Goal: Transaction & Acquisition: Book appointment/travel/reservation

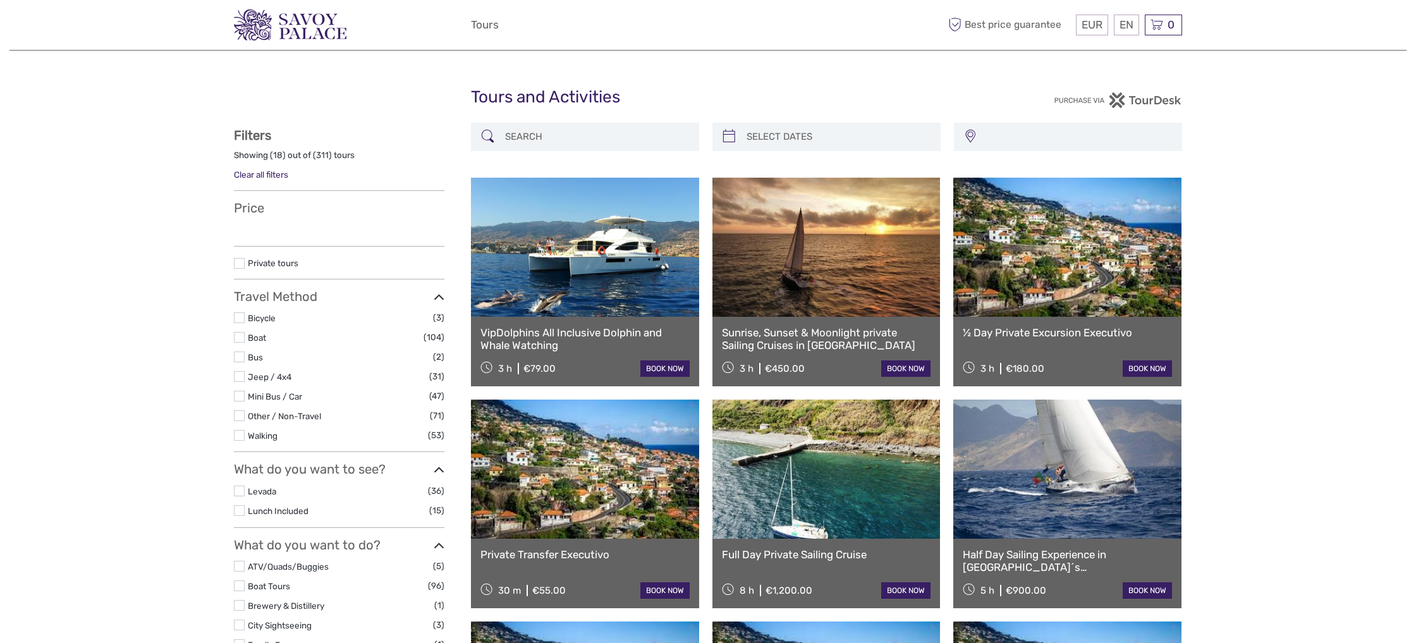
select select
click at [590, 22] on div "EUR EUR $ £ EN English Español Deutsch Tours More Best price guarantee" at bounding box center [708, 24] width 474 height 31
select select
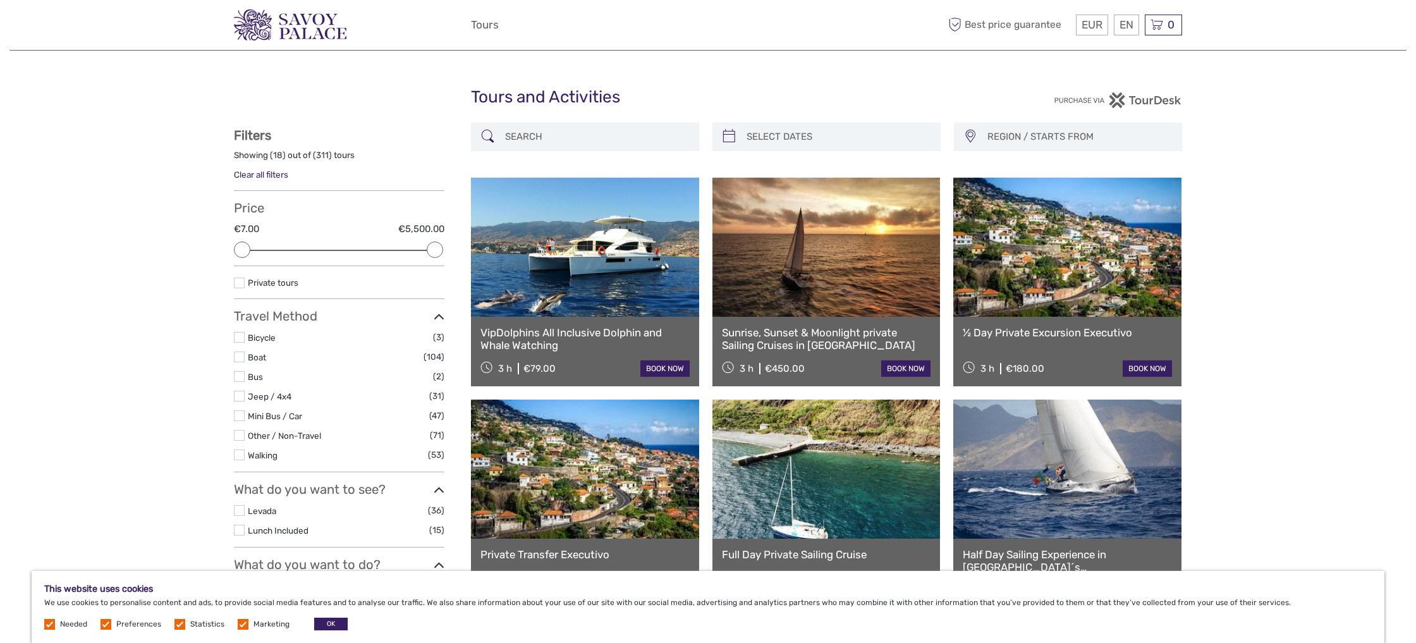
drag, startPoint x: 532, startPoint y: 73, endPoint x: 614, endPoint y: 68, distance: 82.3
click at [654, 126] on input "search" at bounding box center [596, 137] width 193 height 22
type input "coolzoone"
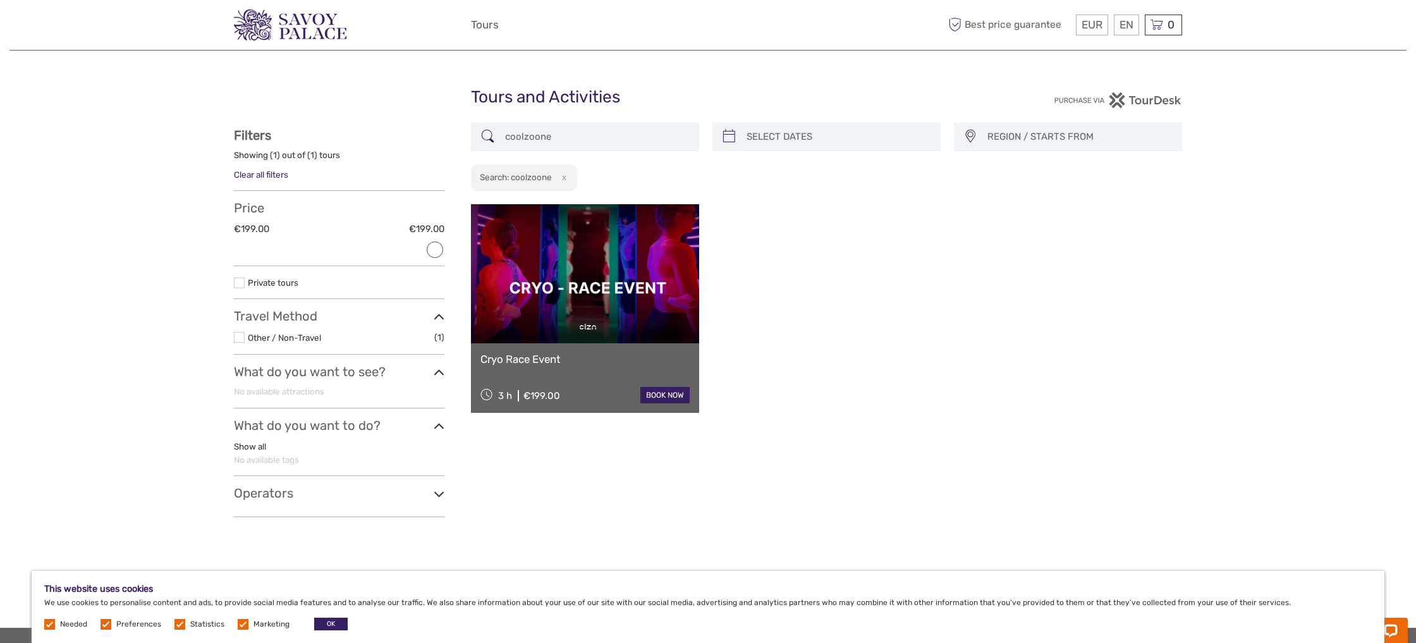
drag, startPoint x: 579, startPoint y: 144, endPoint x: 325, endPoint y: 151, distance: 254.2
click at [327, 151] on div "REGION / STARTS FROM Madeira Madeira (Calheta) Madeira (Funchal) Madeira (Porto…" at bounding box center [708, 325] width 948 height 405
drag, startPoint x: 571, startPoint y: 131, endPoint x: 461, endPoint y: 135, distance: 110.7
click at [461, 135] on div "REGION / STARTS FROM Madeira Madeira (Calheta) Madeira (Funchal) Madeira (Porto…" at bounding box center [708, 325] width 948 height 405
drag, startPoint x: 545, startPoint y: 133, endPoint x: 568, endPoint y: 130, distance: 23.6
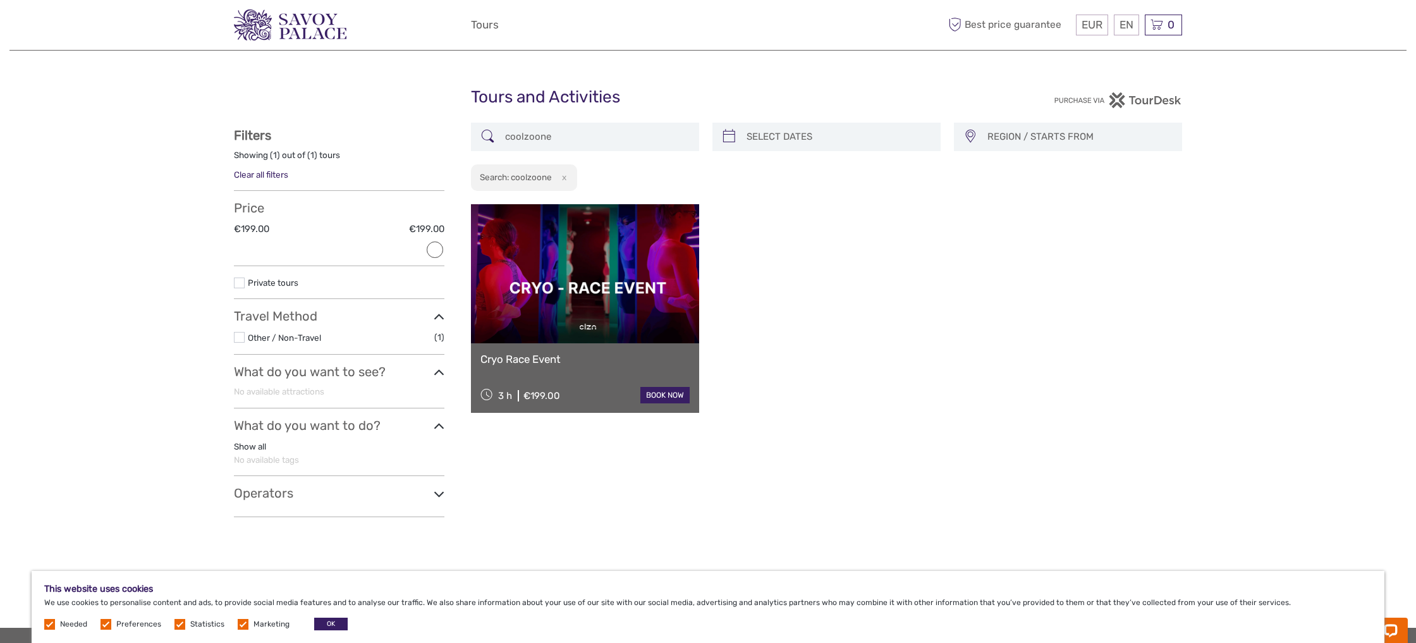
click at [546, 133] on input "coolzoone" at bounding box center [596, 137] width 193 height 22
drag, startPoint x: 571, startPoint y: 129, endPoint x: 499, endPoint y: 133, distance: 72.2
click at [499, 133] on div "coolzoone" at bounding box center [585, 137] width 228 height 28
click at [548, 135] on input "coolzoone" at bounding box center [596, 137] width 193 height 22
drag, startPoint x: 551, startPoint y: 137, endPoint x: 488, endPoint y: 135, distance: 63.2
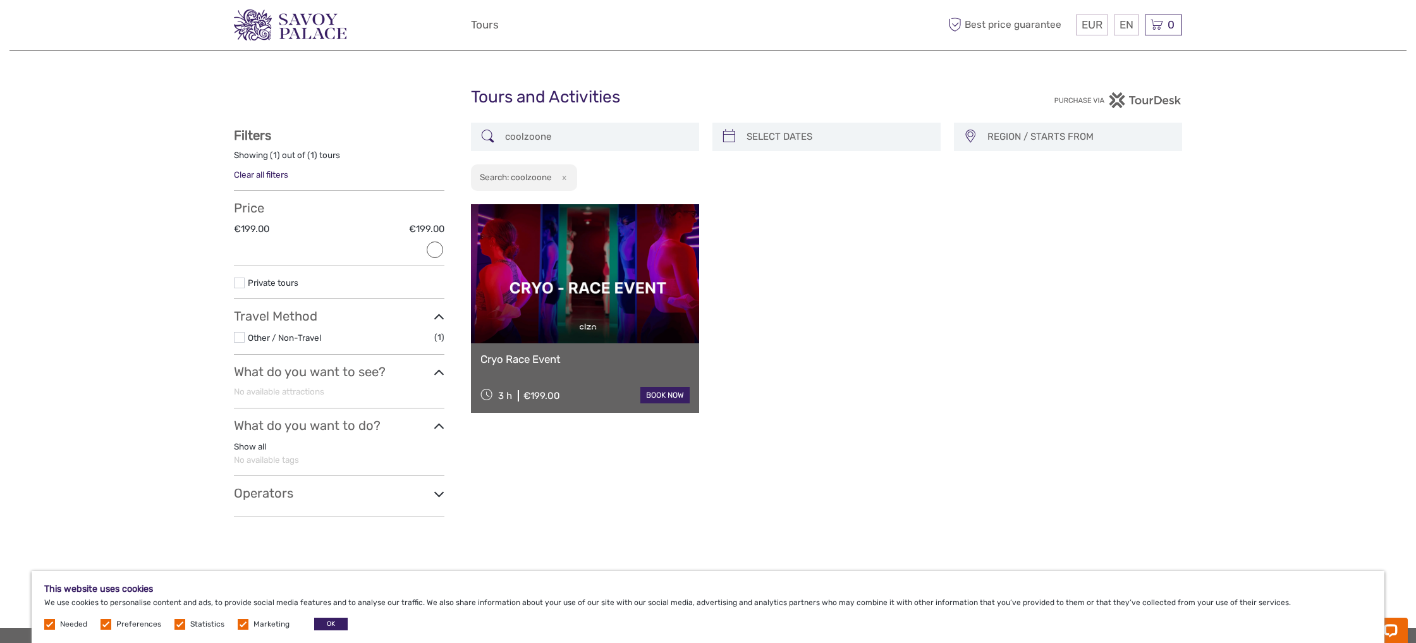
click at [489, 135] on div "coolzoone" at bounding box center [585, 137] width 228 height 28
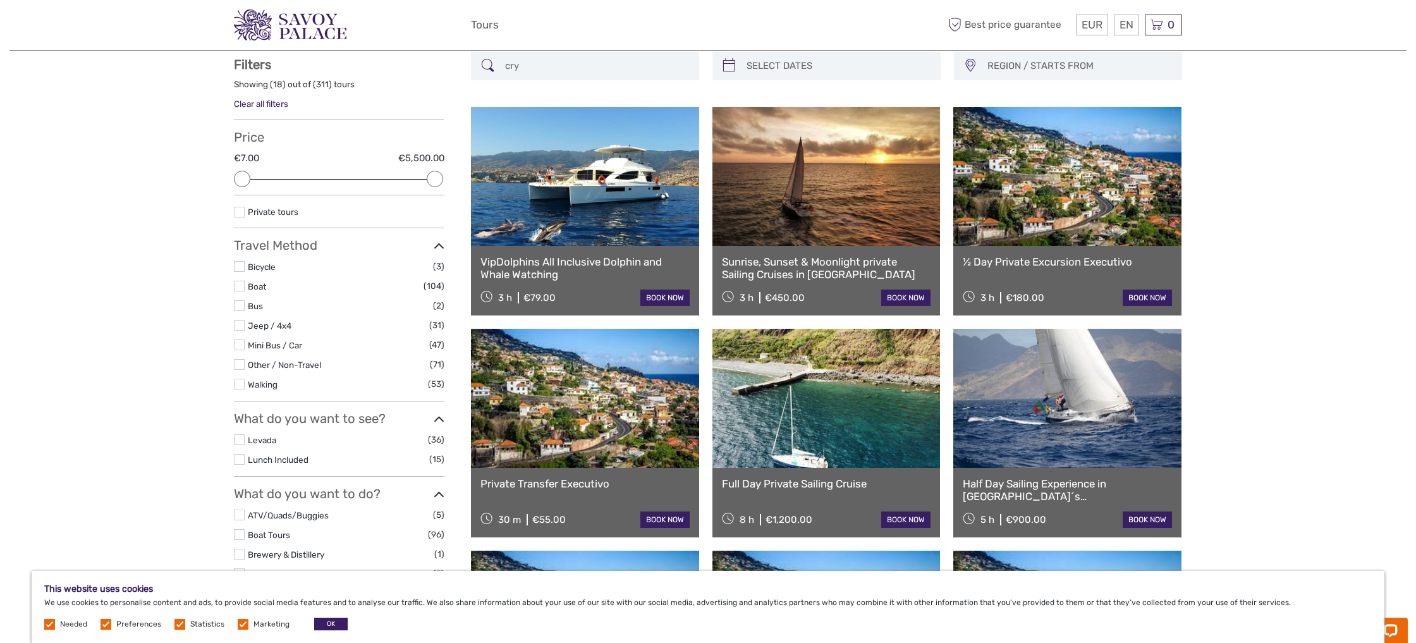
scroll to position [71, 0]
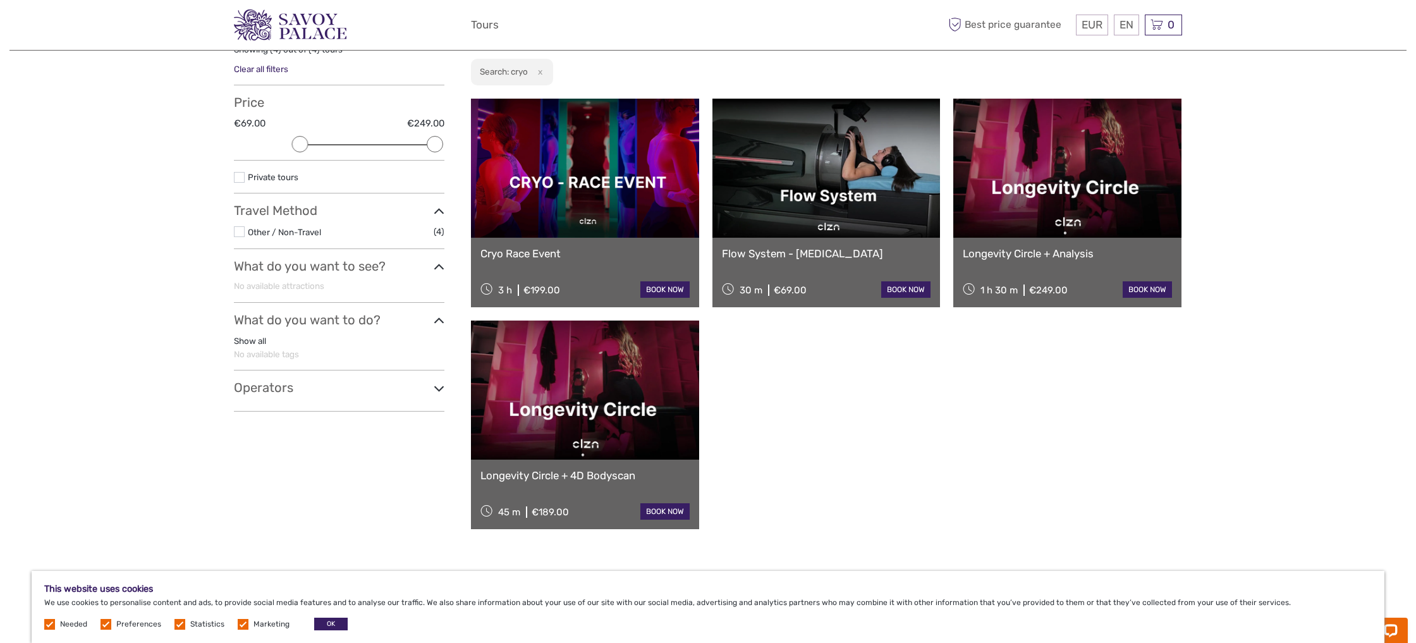
scroll to position [104, 0]
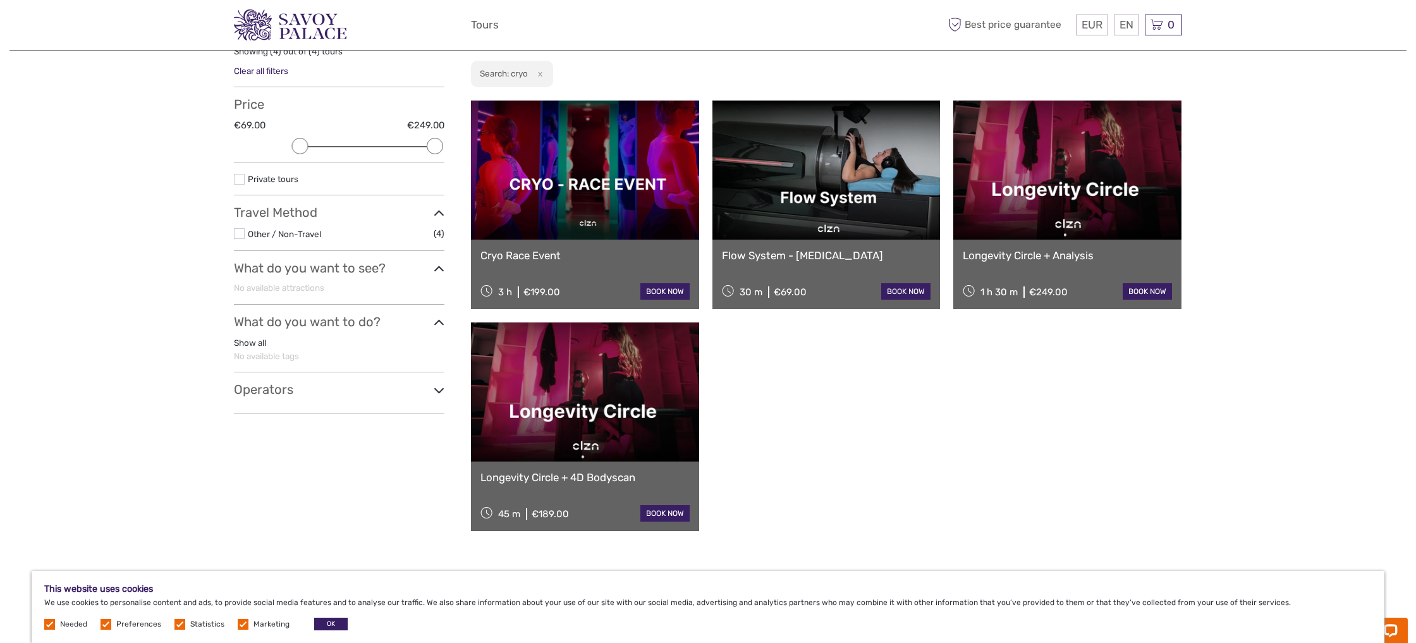
type input "cryo"
click at [825, 241] on div "Flow System - Lymphatic Drainage 30 m €69.00 book now" at bounding box center [826, 275] width 228 height 70
click at [892, 279] on div "Flow System - Lymphatic Drainage 30 m €69.00 book now" at bounding box center [826, 275] width 228 height 70
click at [897, 293] on link "book now" at bounding box center [905, 291] width 49 height 16
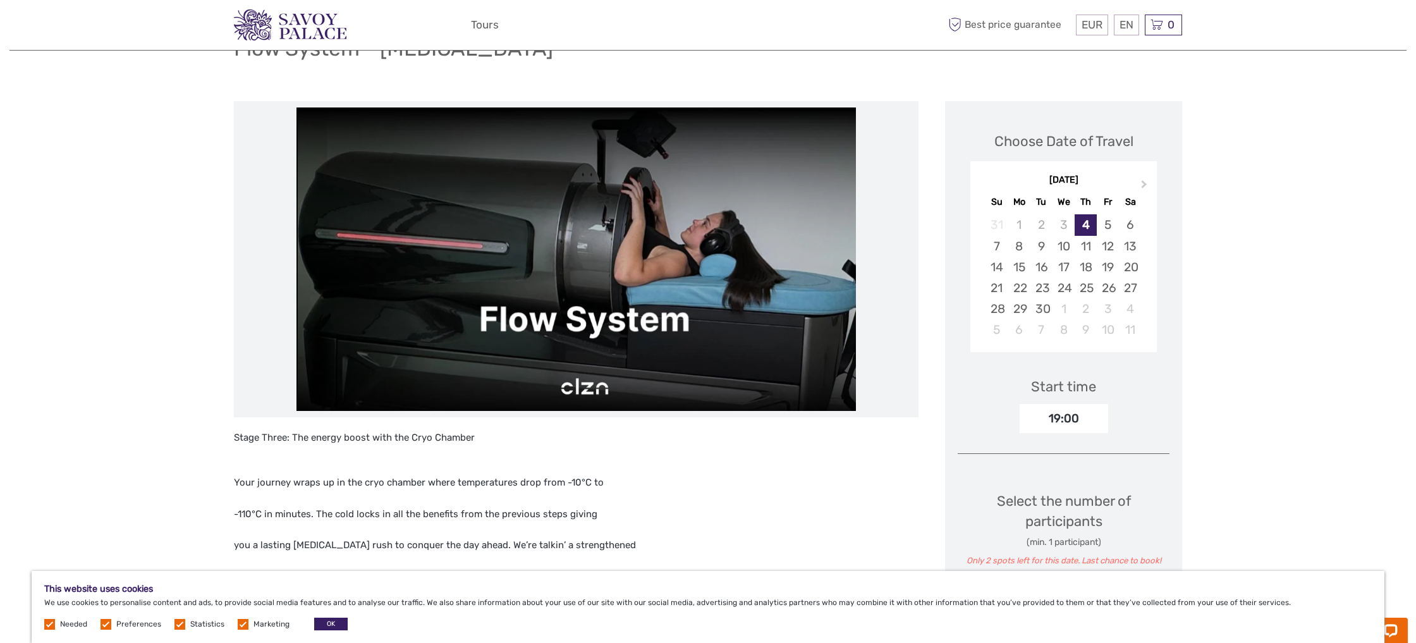
scroll to position [116, 0]
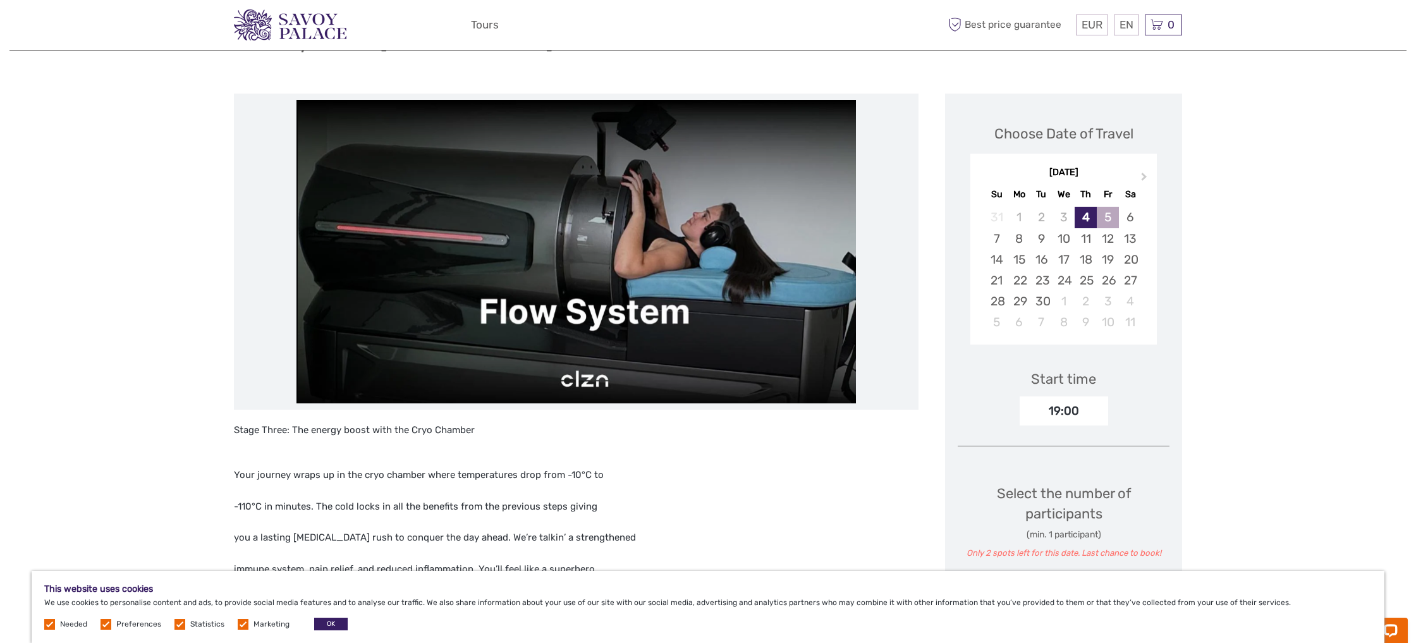
click at [1106, 209] on div "5" at bounding box center [1108, 217] width 22 height 21
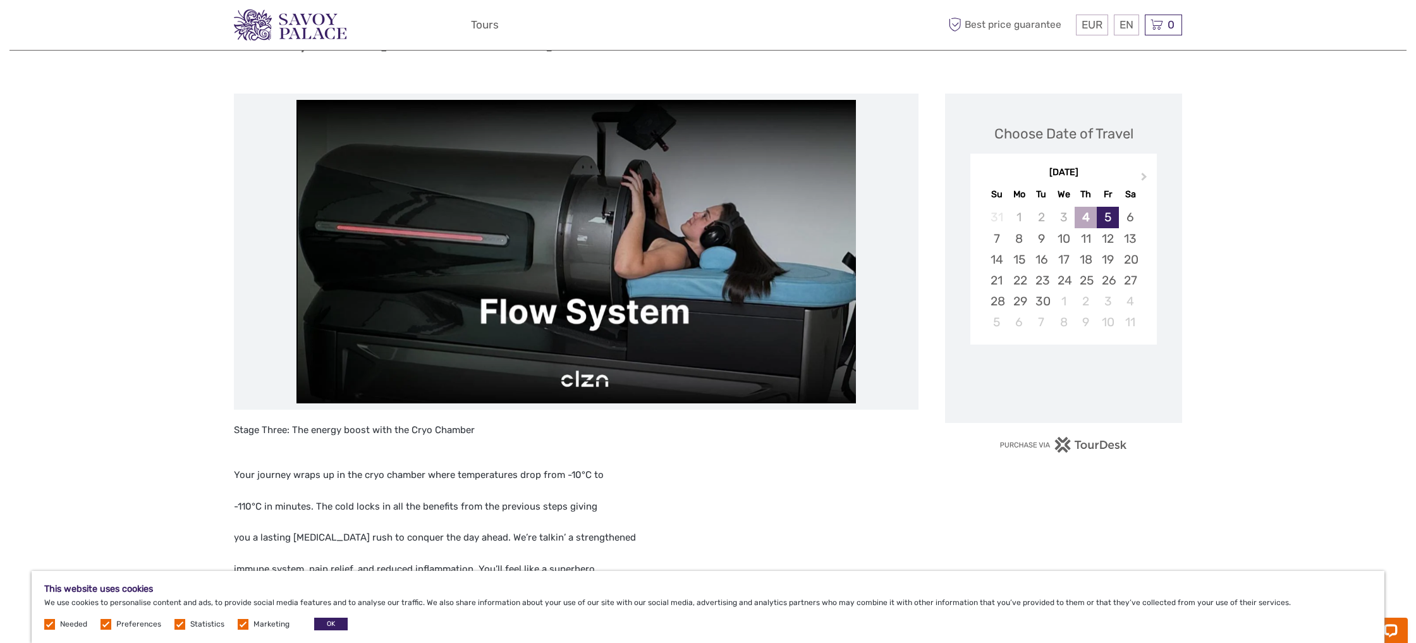
click at [1088, 216] on div "4" at bounding box center [1086, 217] width 22 height 21
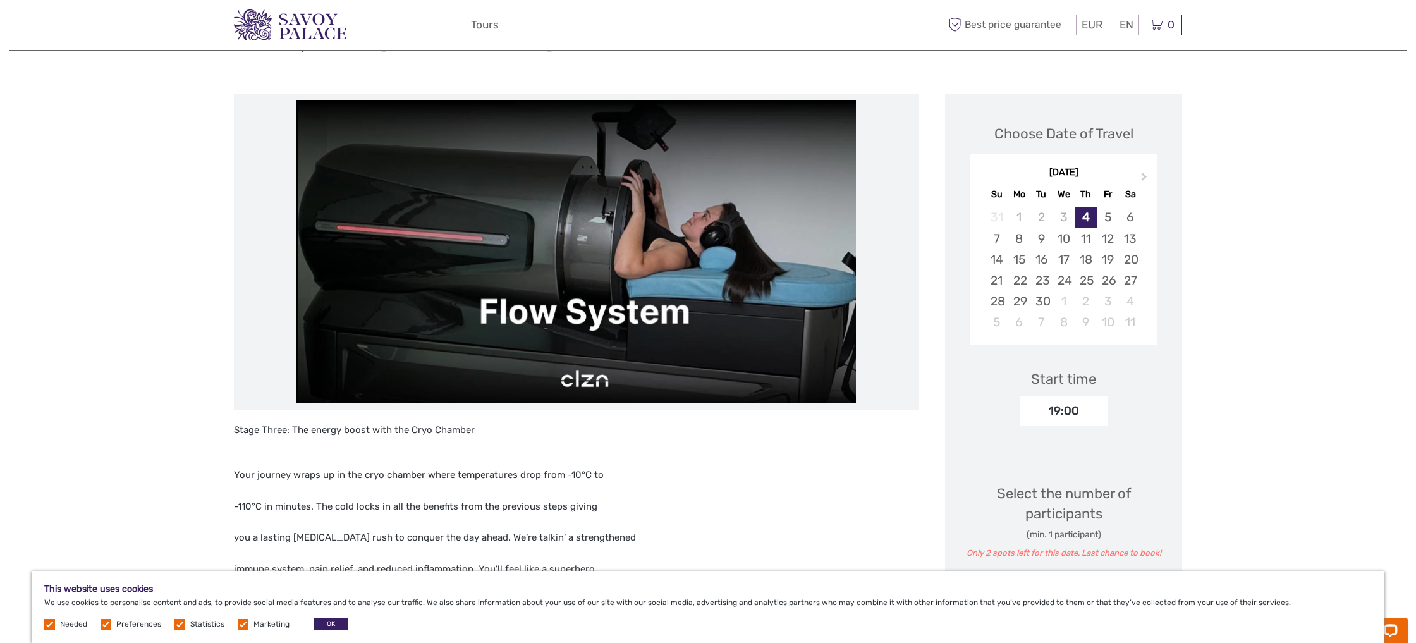
click at [1068, 408] on div "19:00" at bounding box center [1064, 410] width 89 height 29
click at [1060, 420] on div "19:00" at bounding box center [1064, 410] width 89 height 29
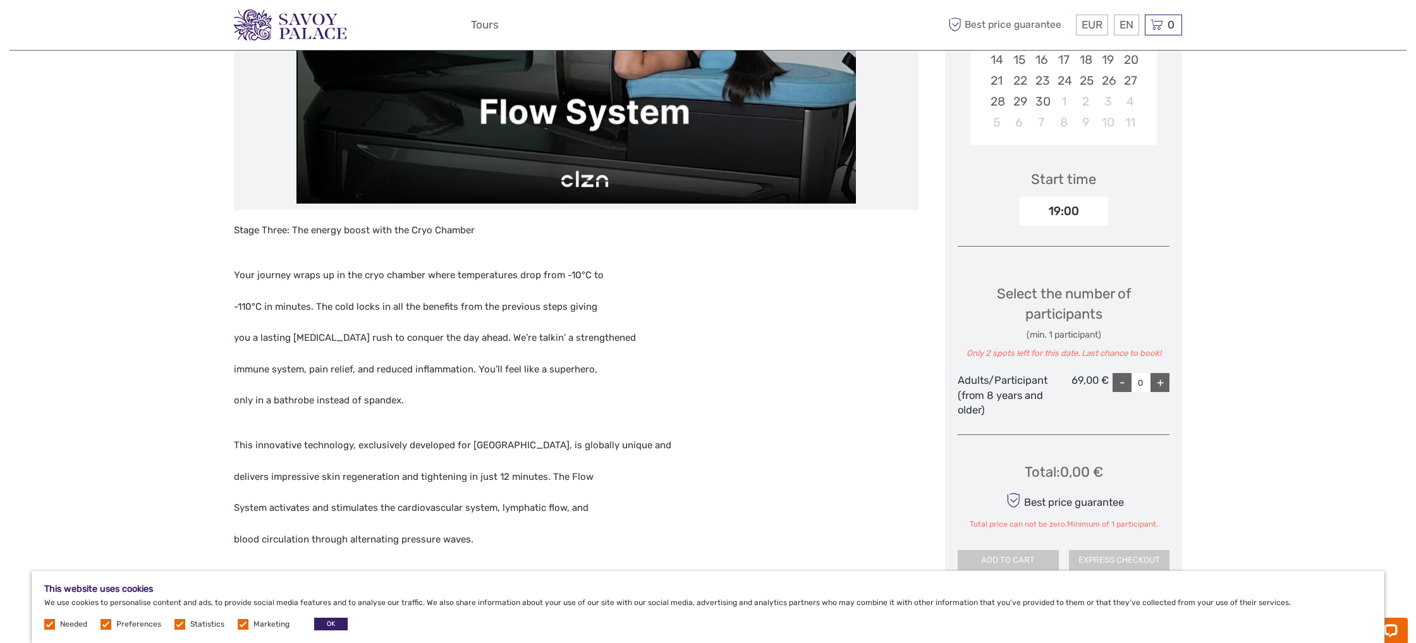
scroll to position [389, 0]
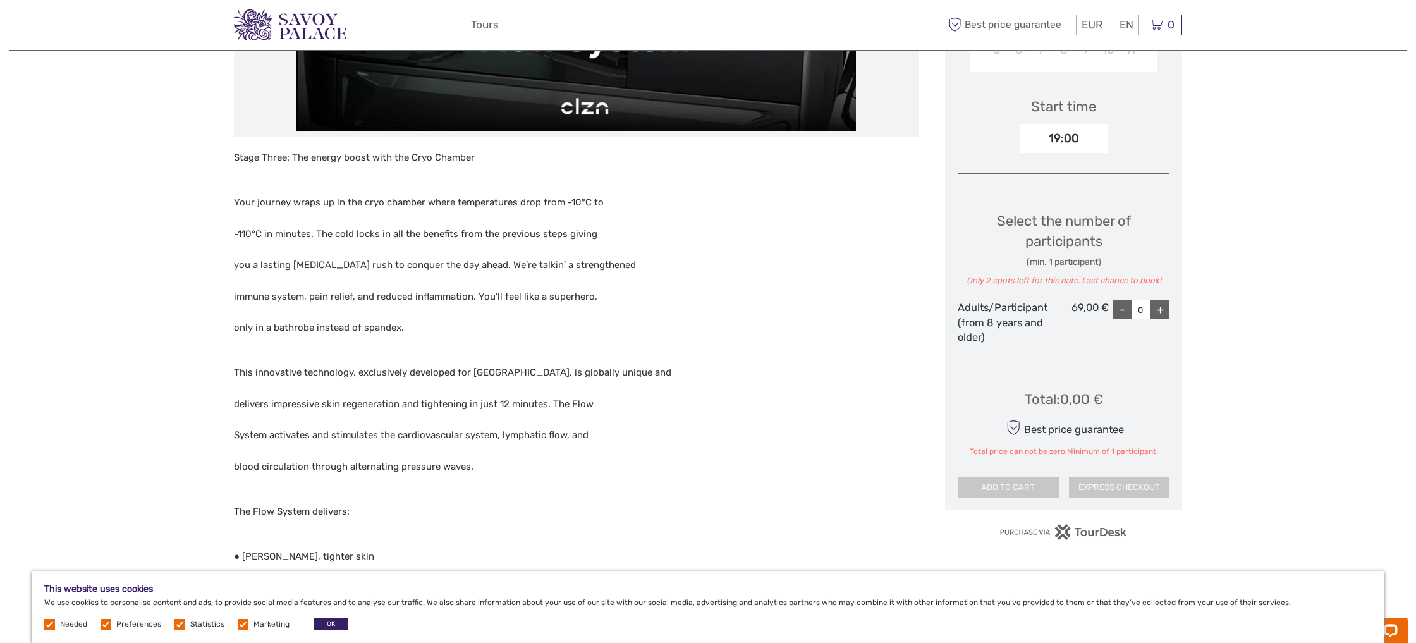
click at [1159, 308] on div "+" at bounding box center [1160, 309] width 19 height 19
type input "1"
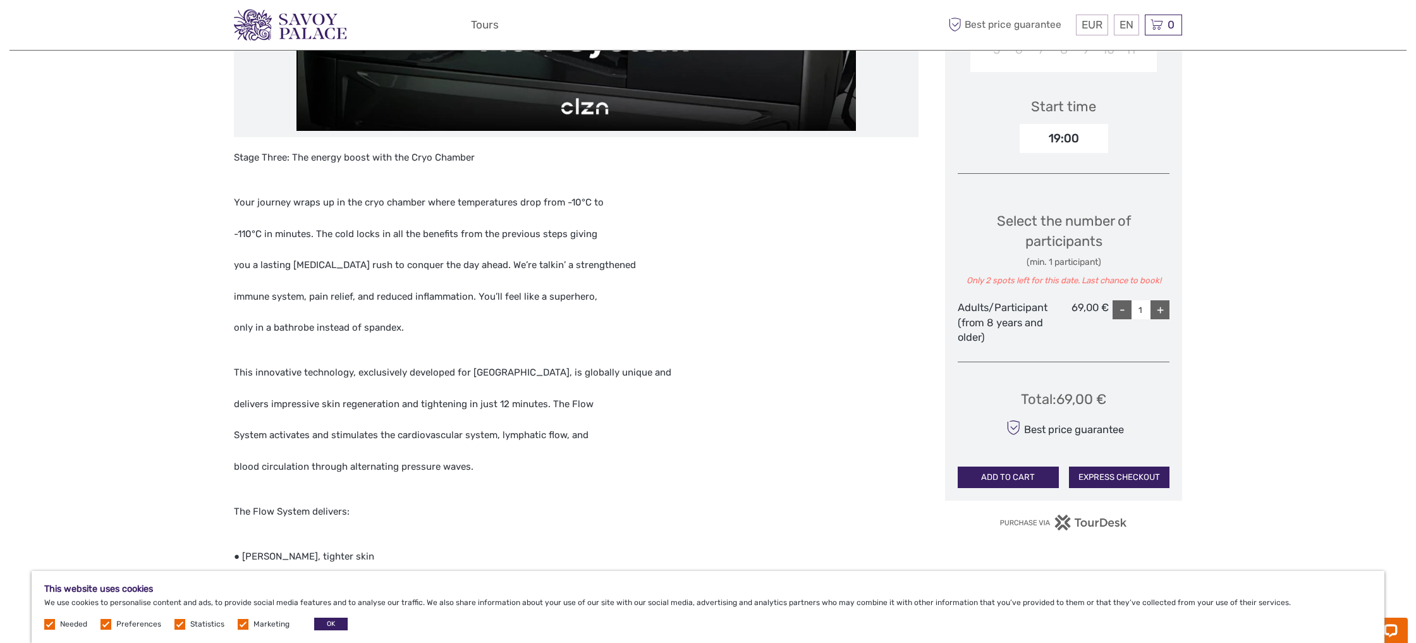
click at [1102, 473] on button "EXPRESS CHECKOUT" at bounding box center [1119, 477] width 101 height 21
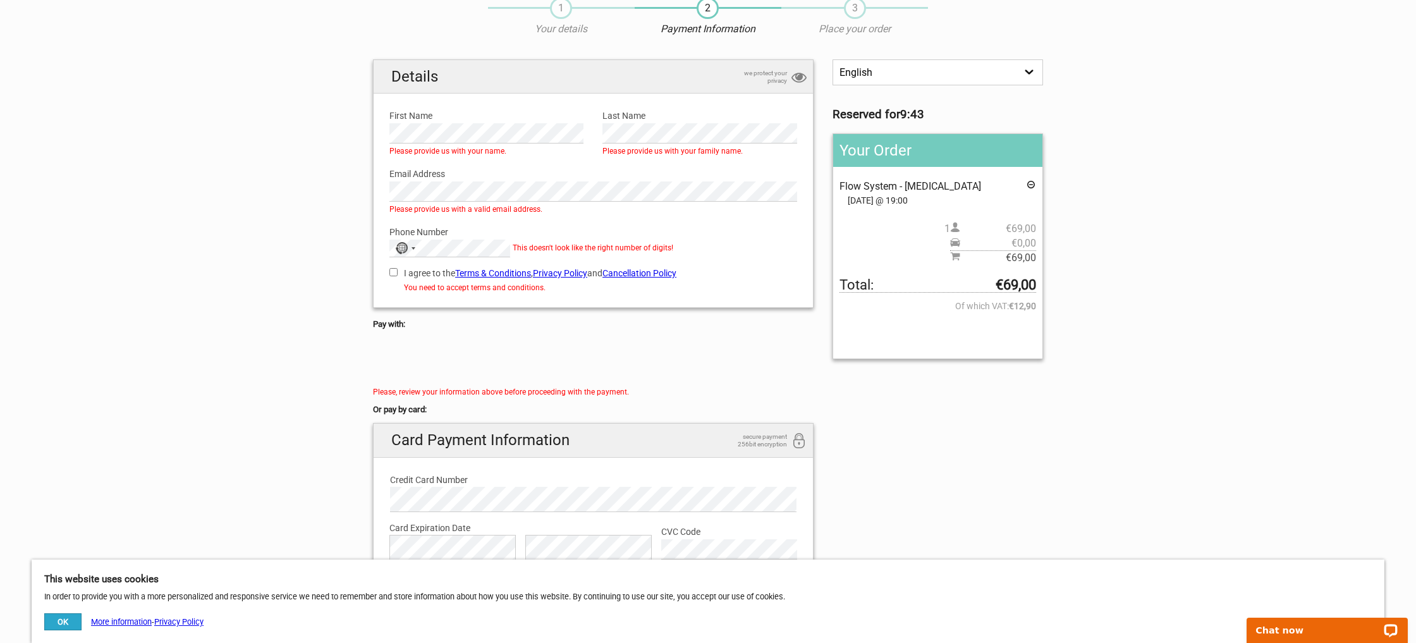
scroll to position [42, 0]
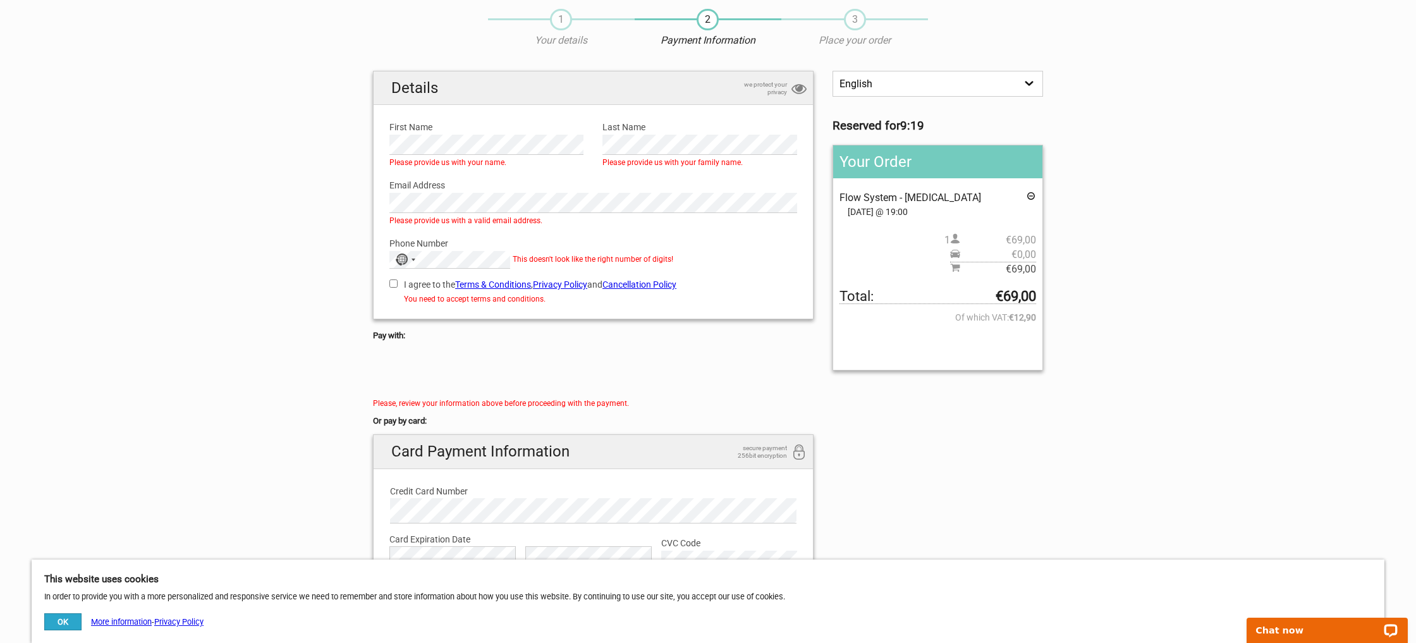
click at [903, 83] on select "English Español Deutsch" at bounding box center [938, 84] width 211 height 26
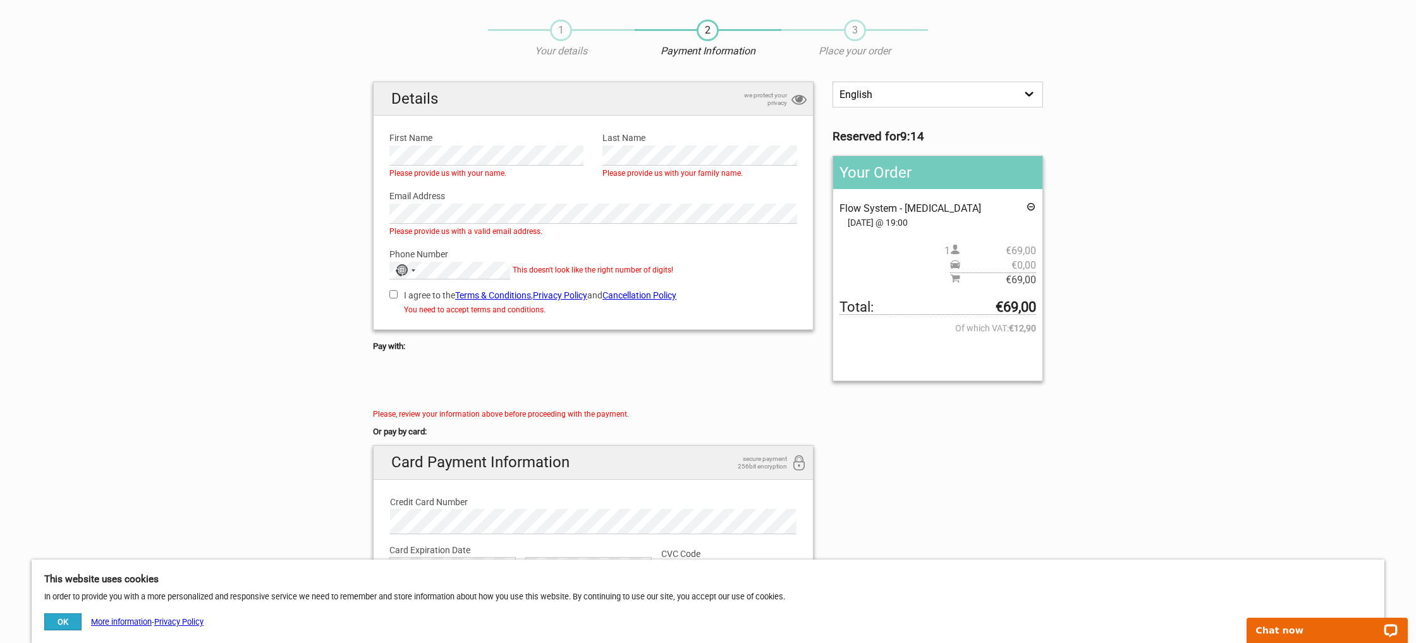
scroll to position [0, 0]
